Goal: Task Accomplishment & Management: Manage account settings

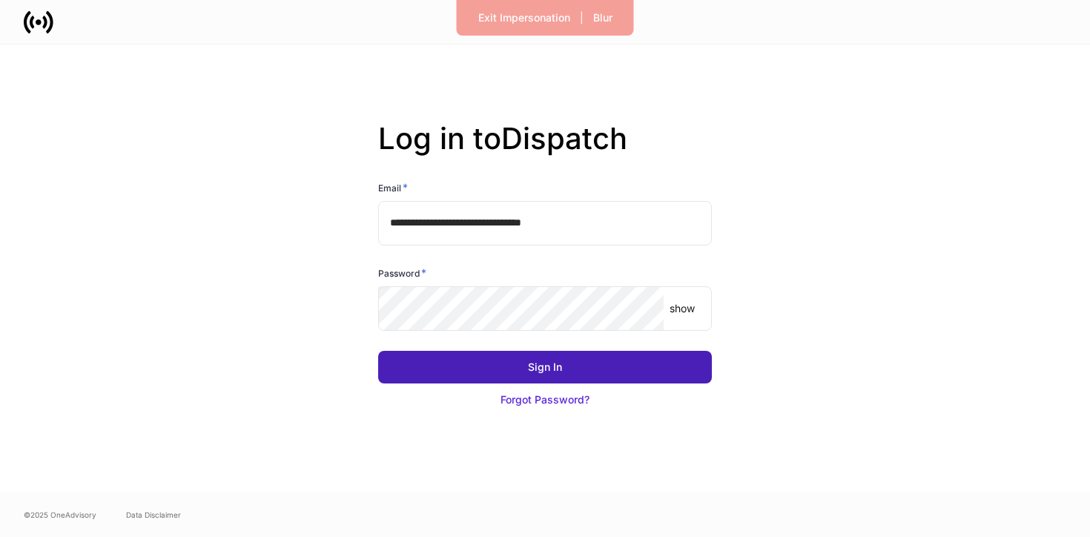
click at [550, 366] on div "Sign In" at bounding box center [545, 367] width 34 height 15
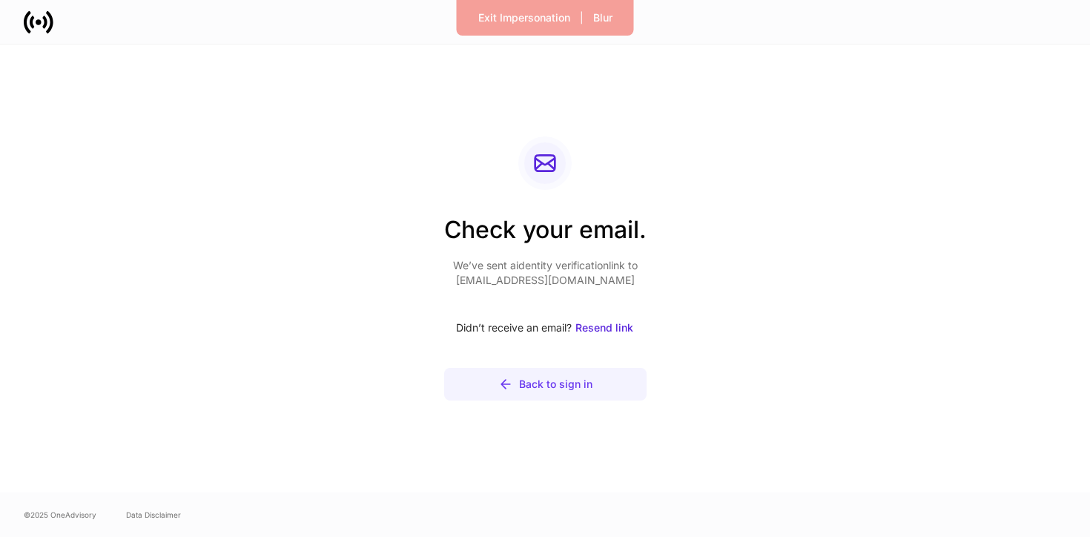
click at [568, 379] on div "Back to sign in" at bounding box center [555, 384] width 73 height 15
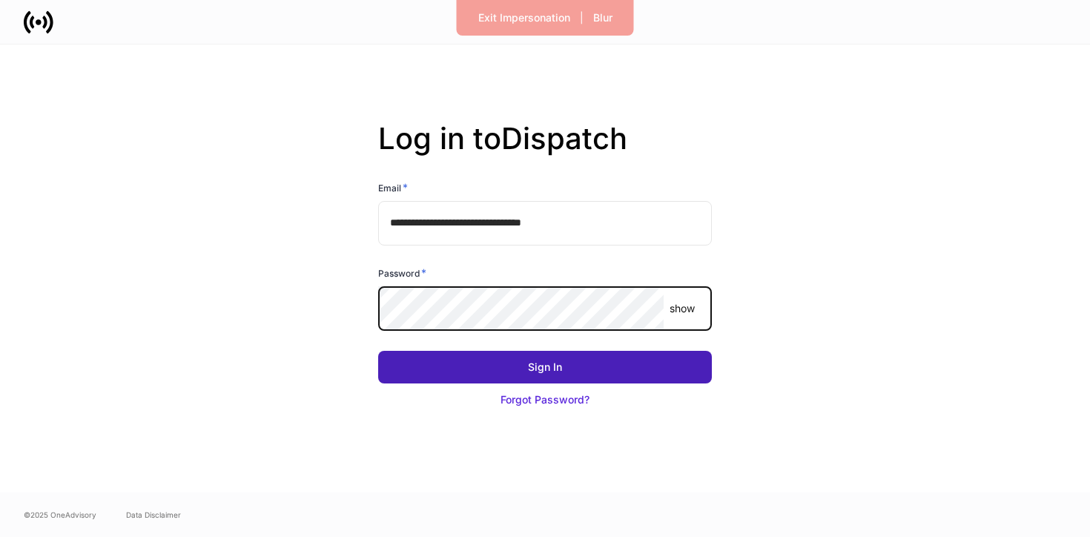
click at [545, 363] on div "Sign In" at bounding box center [545, 367] width 34 height 15
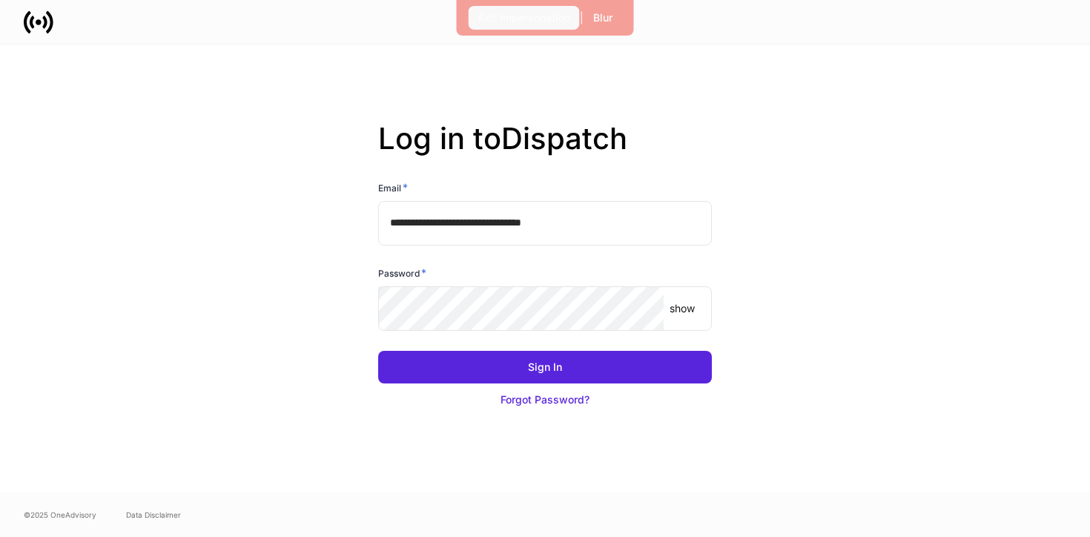
click at [551, 11] on div "Exit Impersonation" at bounding box center [524, 17] width 92 height 15
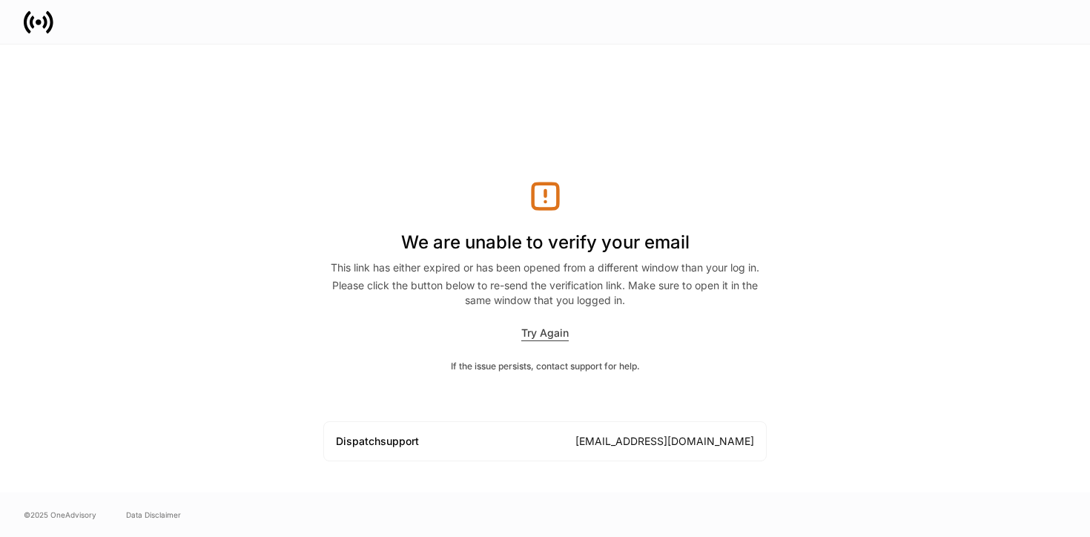
click at [556, 334] on div "Try Again" at bounding box center [544, 334] width 47 height 16
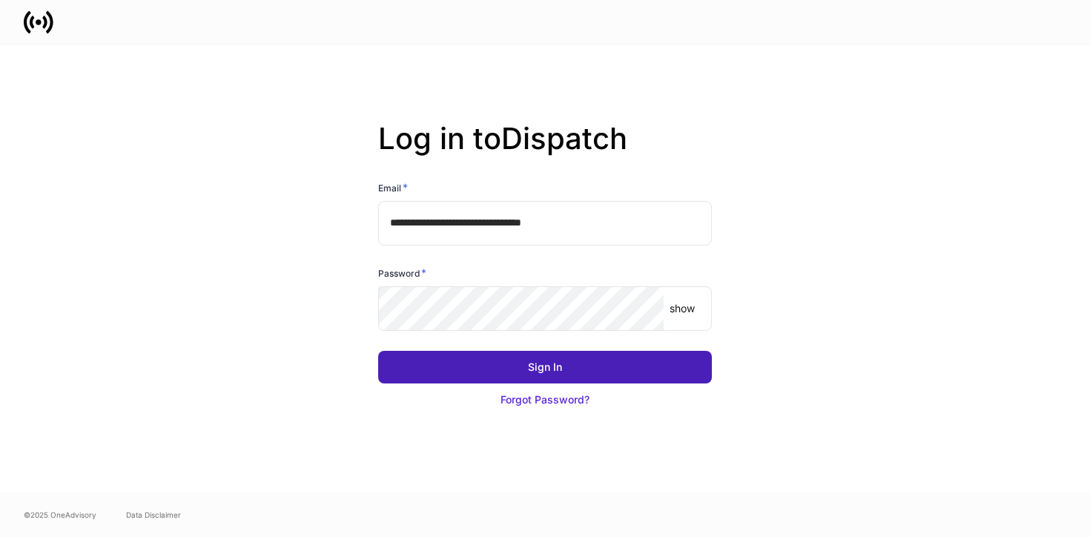
click at [525, 365] on button "Sign In" at bounding box center [545, 367] width 334 height 33
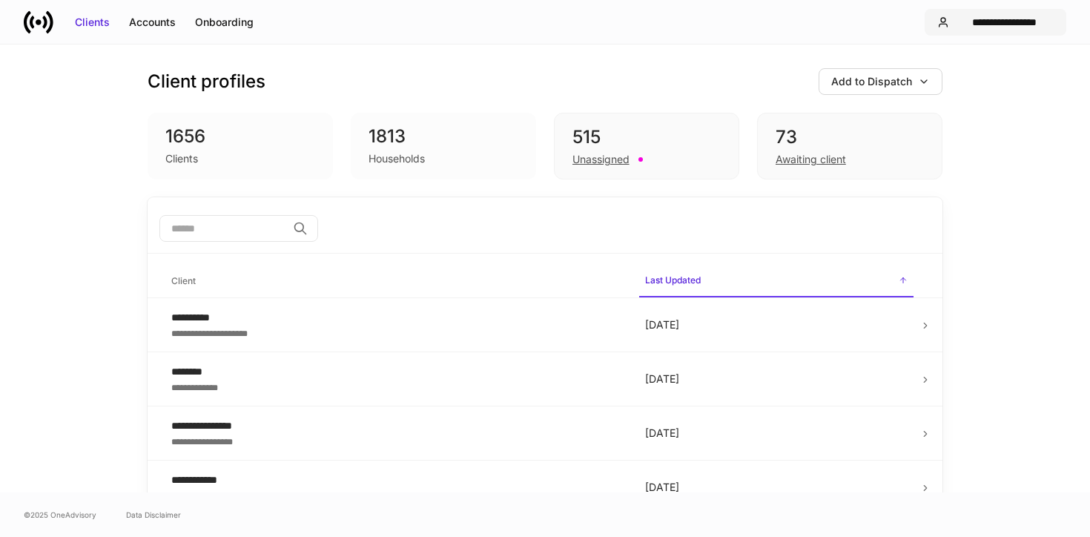
click at [986, 28] on div "**********" at bounding box center [1004, 22] width 99 height 15
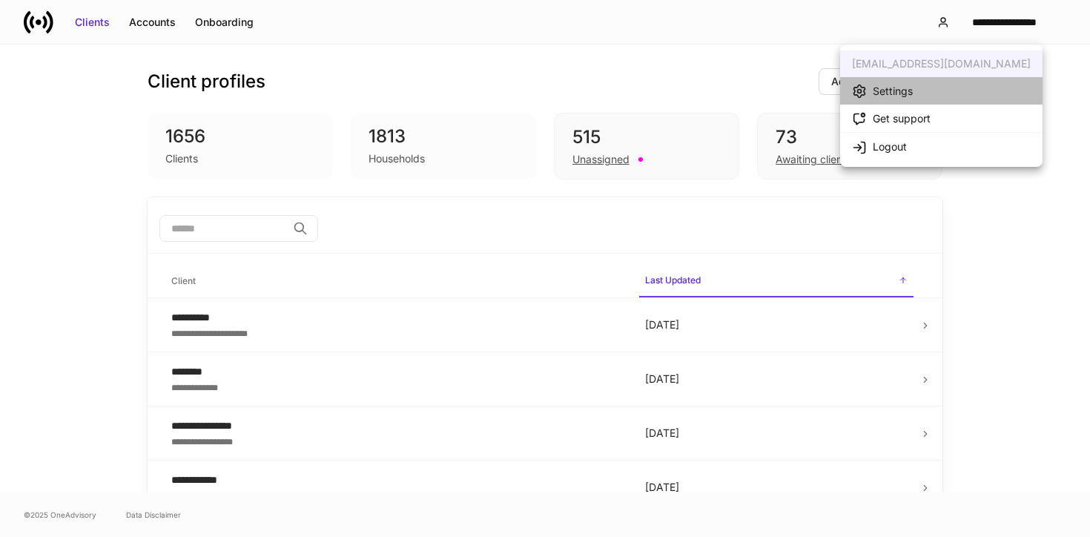
click at [929, 94] on li "Settings" at bounding box center [941, 90] width 202 height 27
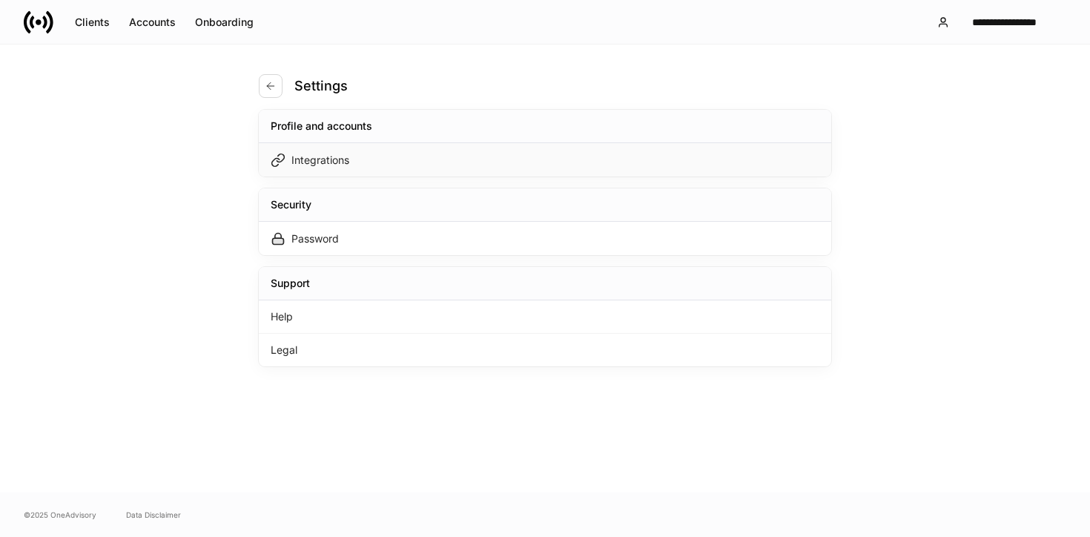
click at [510, 148] on div "Integrations" at bounding box center [545, 159] width 573 height 33
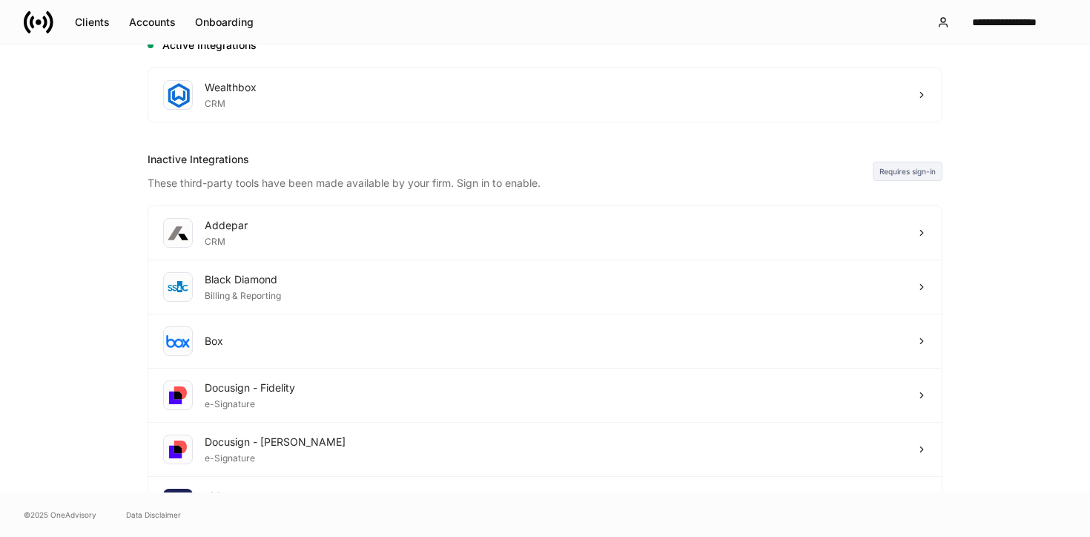
scroll to position [90, 0]
click at [401, 444] on div "Docusign - [PERSON_NAME] e-Signature" at bounding box center [545, 449] width 794 height 54
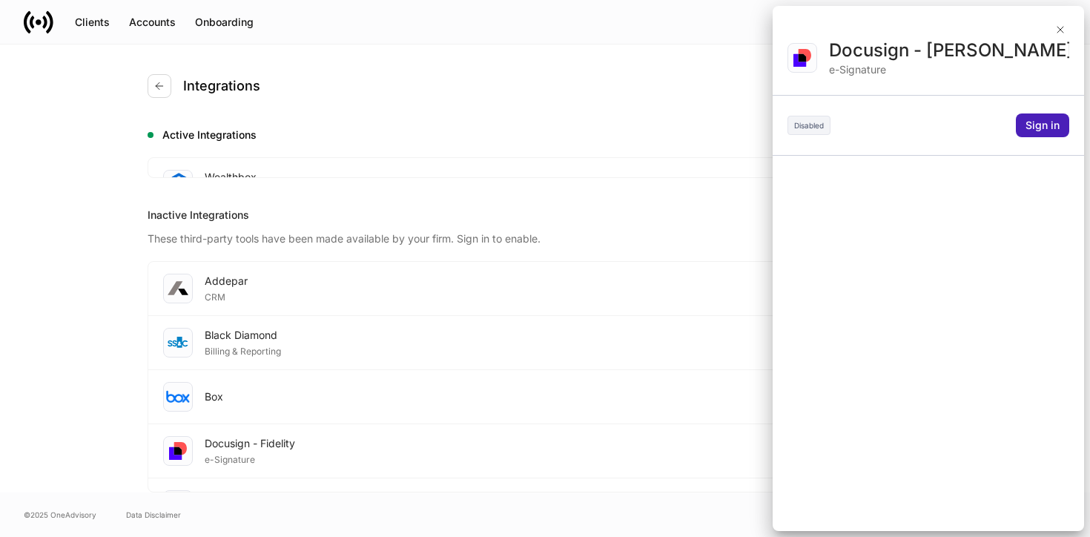
click at [1026, 118] on div "Sign in" at bounding box center [1043, 125] width 34 height 15
